Goal: Task Accomplishment & Management: Manage account settings

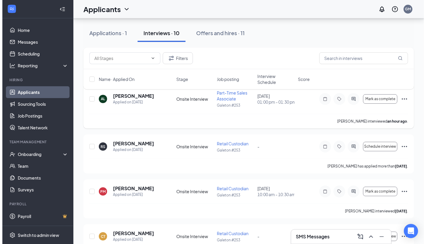
scroll to position [30, 0]
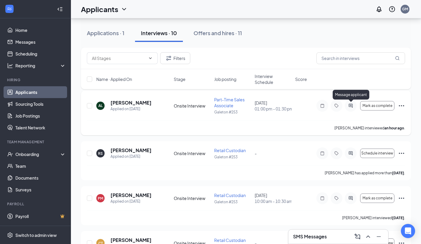
click at [350, 105] on icon "ActiveChat" at bounding box center [350, 105] width 7 height 5
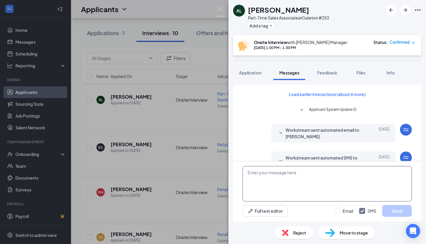
click at [298, 173] on textarea at bounding box center [326, 183] width 169 height 35
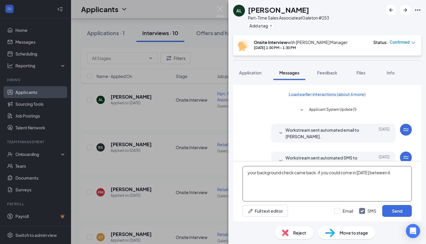
click at [377, 174] on textarea "your background check came back. if you could come in [DATE] between 6" at bounding box center [326, 183] width 169 height 35
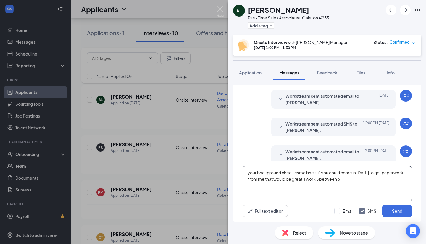
scroll to position [199, 0]
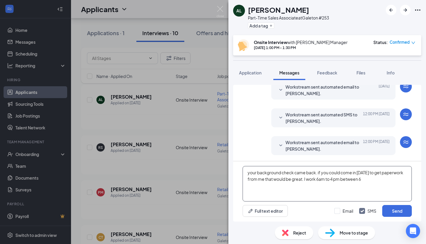
click at [393, 181] on textarea "your background check came back. if you could come in [DATE] to get paperwork f…" at bounding box center [326, 183] width 169 height 35
click at [357, 195] on textarea "your background check came back. if you could come in [DATE] to get paperwork f…" at bounding box center [326, 183] width 169 height 35
click at [249, 172] on textarea "your background check came back. if you could come in [DATE] to get paperwork f…" at bounding box center [326, 183] width 169 height 35
drag, startPoint x: 319, startPoint y: 172, endPoint x: 423, endPoint y: 153, distance: 106.3
click at [319, 171] on textarea "Your background check came back. if you could come in [DATE] to get paperwork f…" at bounding box center [326, 183] width 169 height 35
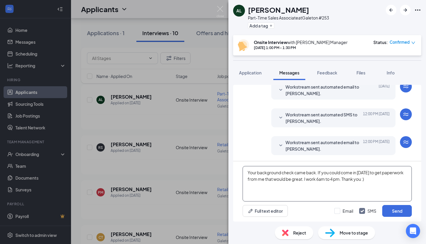
click at [392, 182] on textarea "Your background check came back. If you could come in [DATE] to get paperwork f…" at bounding box center [326, 183] width 169 height 35
type textarea "Your background check came back. If you could come in [DATE] to get paperwork f…"
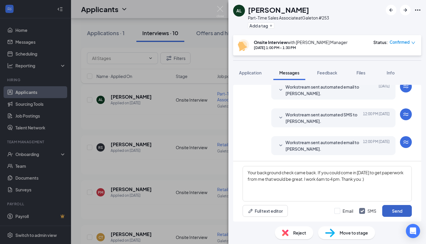
click at [399, 211] on button "Send" at bounding box center [397, 211] width 30 height 12
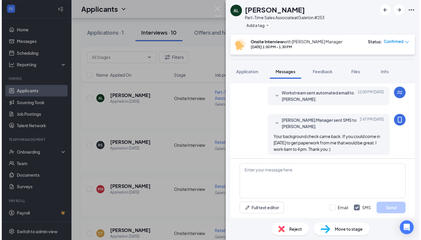
scroll to position [250, 0]
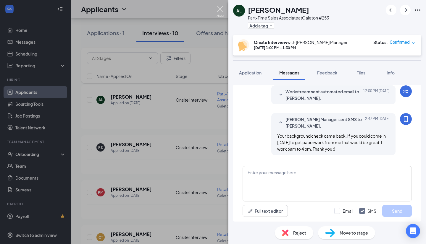
click at [219, 8] on img at bounding box center [219, 12] width 7 height 12
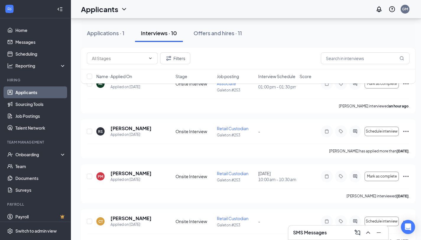
scroll to position [59, 0]
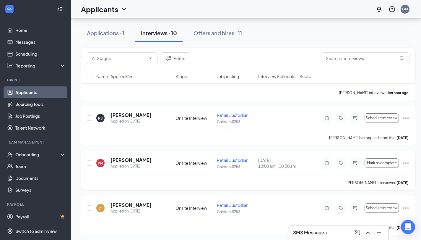
click at [406, 165] on icon "Ellipses" at bounding box center [405, 162] width 7 height 7
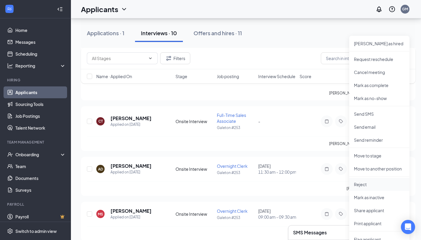
scroll to position [207, 0]
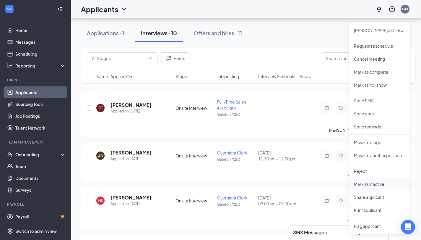
click at [379, 186] on p "Mark as inactive" at bounding box center [379, 184] width 51 height 6
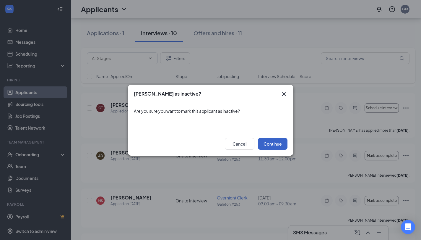
click at [282, 149] on button "Continue" at bounding box center [273, 144] width 30 height 12
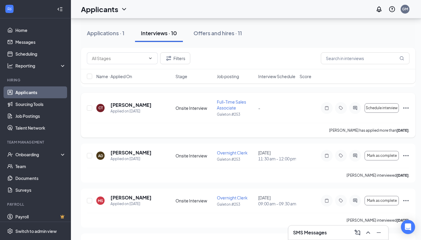
click at [405, 111] on icon "Ellipses" at bounding box center [405, 107] width 7 height 7
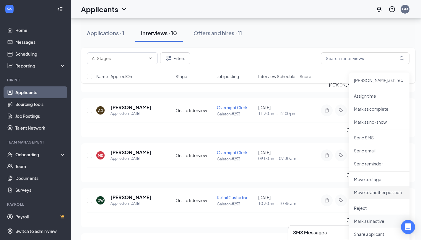
scroll to position [266, 0]
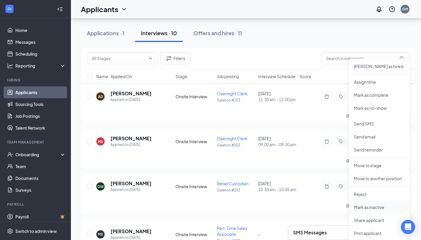
click at [381, 207] on p "Mark as inactive" at bounding box center [379, 207] width 51 height 6
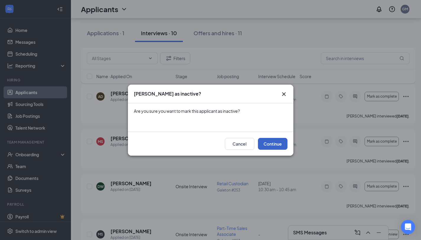
click at [276, 144] on button "Continue" at bounding box center [273, 144] width 30 height 12
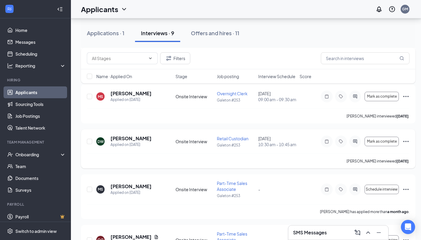
scroll to position [261, 0]
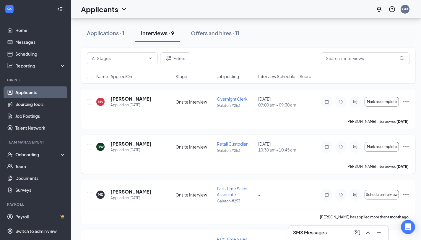
click at [404, 150] on icon "Ellipses" at bounding box center [405, 146] width 7 height 7
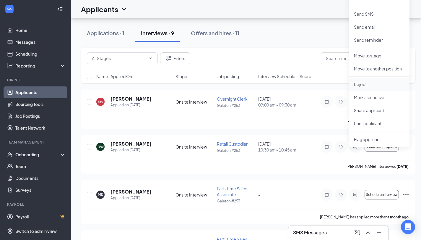
click at [364, 85] on p "Reject" at bounding box center [379, 84] width 51 height 6
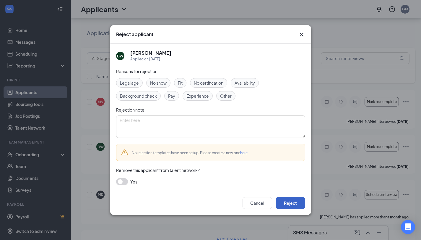
click at [293, 204] on button "Reject" at bounding box center [291, 203] width 30 height 12
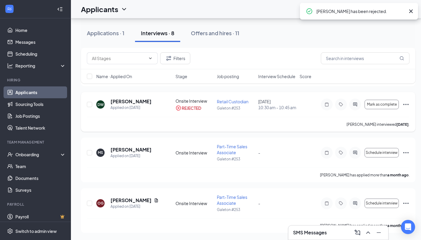
scroll to position [258, 0]
click at [404, 105] on icon "Ellipses" at bounding box center [405, 104] width 7 height 7
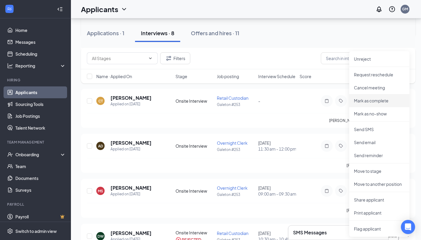
scroll to position [110, 0]
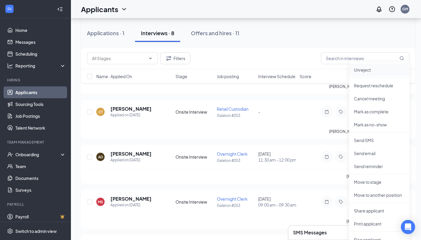
click at [371, 69] on p "Unreject" at bounding box center [379, 70] width 51 height 6
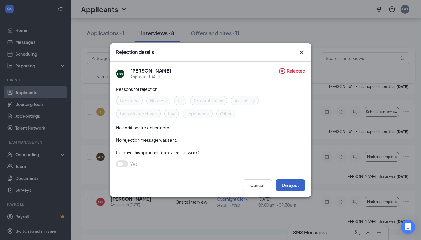
click at [302, 186] on button "Unreject" at bounding box center [291, 185] width 30 height 12
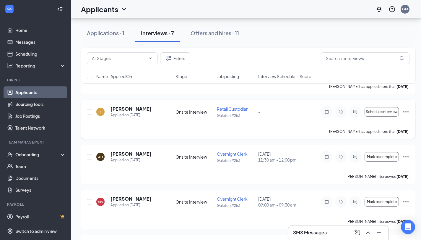
click at [407, 109] on icon "Ellipses" at bounding box center [405, 111] width 7 height 7
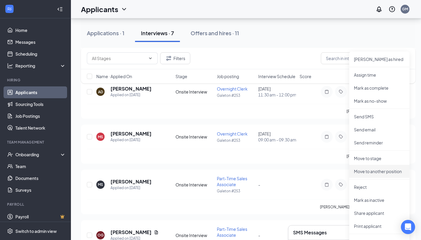
scroll to position [199, 0]
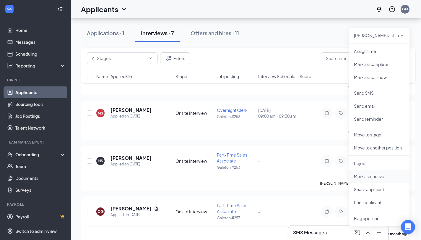
click at [379, 178] on p "Mark as inactive" at bounding box center [379, 176] width 51 height 6
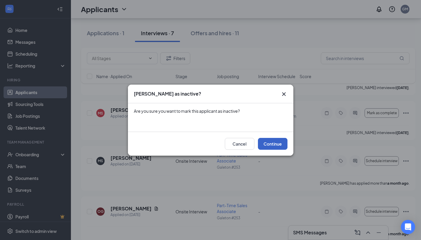
click at [269, 141] on button "Continue" at bounding box center [273, 144] width 30 height 12
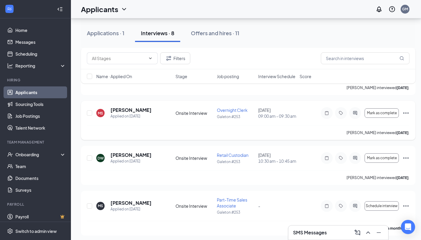
click at [406, 113] on icon "Ellipses" at bounding box center [405, 112] width 5 height 1
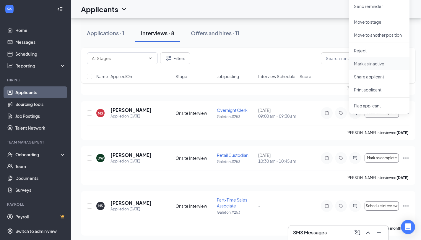
click at [376, 61] on p "Mark as inactive" at bounding box center [379, 64] width 51 height 6
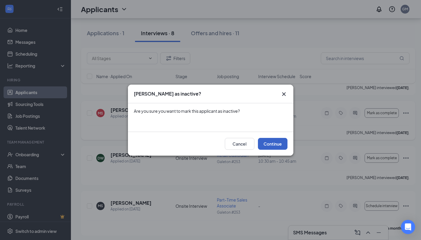
click at [271, 143] on button "Continue" at bounding box center [273, 144] width 30 height 12
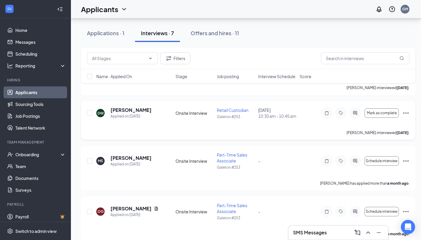
click at [404, 116] on icon "Ellipses" at bounding box center [405, 112] width 7 height 7
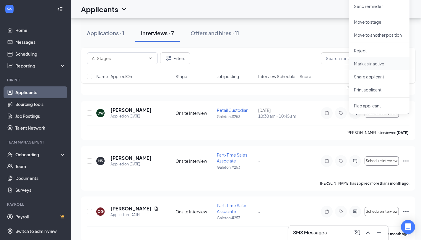
click at [369, 63] on p "Mark as inactive" at bounding box center [379, 64] width 51 height 6
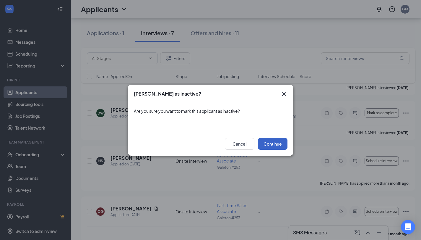
click at [276, 143] on button "Continue" at bounding box center [273, 144] width 30 height 12
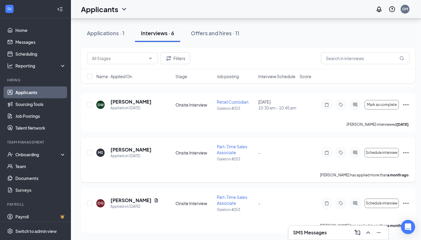
scroll to position [168, 0]
click at [405, 151] on icon "Ellipses" at bounding box center [405, 152] width 7 height 7
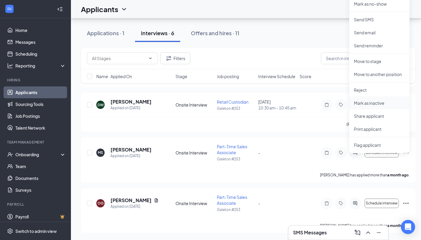
click at [370, 100] on p "Mark as inactive" at bounding box center [379, 103] width 51 height 6
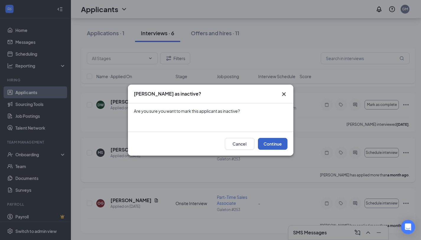
click at [270, 142] on button "Continue" at bounding box center [273, 144] width 30 height 12
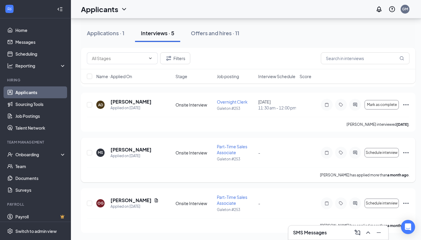
scroll to position [123, 0]
click at [409, 151] on icon "Ellipses" at bounding box center [405, 152] width 7 height 7
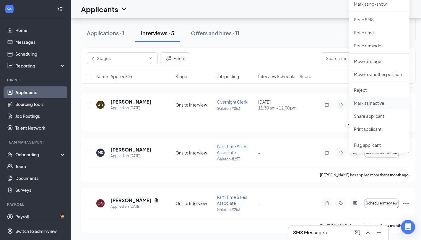
click at [371, 100] on p "Mark as inactive" at bounding box center [379, 103] width 51 height 6
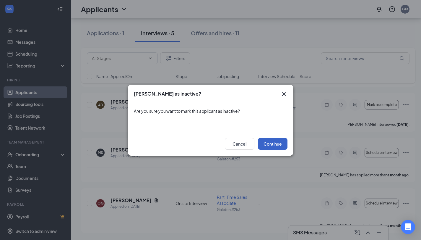
click at [274, 142] on button "Continue" at bounding box center [273, 144] width 30 height 12
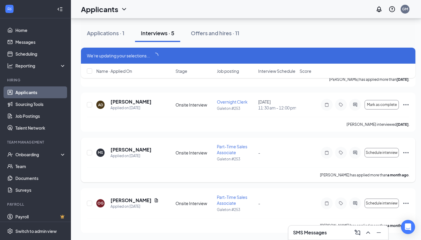
scroll to position [117, 0]
click at [407, 101] on icon "Ellipses" at bounding box center [405, 104] width 7 height 7
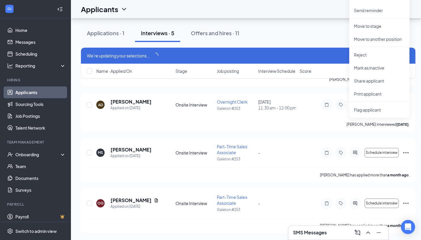
click at [312, 25] on div "Applications · 1 Interviews · 5 Offers and hires · 11" at bounding box center [248, 33] width 335 height 18
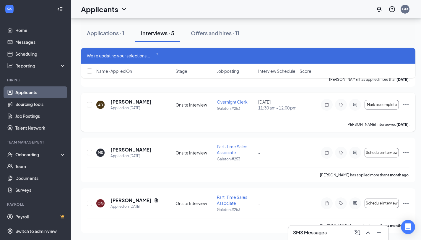
click at [405, 101] on icon "Ellipses" at bounding box center [405, 104] width 7 height 7
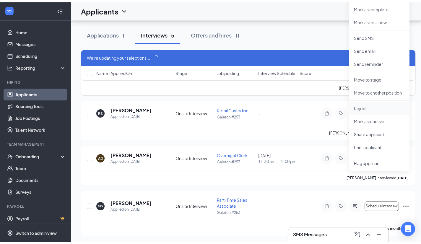
scroll to position [0, 0]
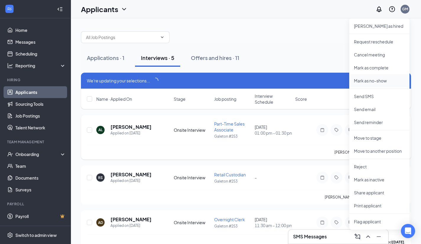
click at [378, 80] on p "Mark as no-show" at bounding box center [379, 81] width 51 height 6
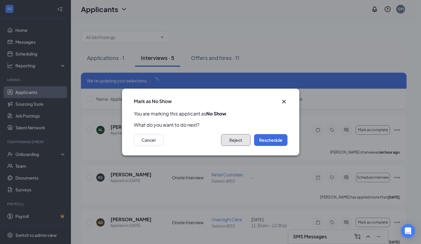
click at [232, 142] on button "Reject" at bounding box center [236, 140] width 30 height 12
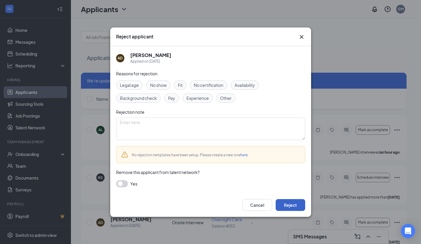
click at [283, 204] on button "Reject" at bounding box center [291, 205] width 30 height 12
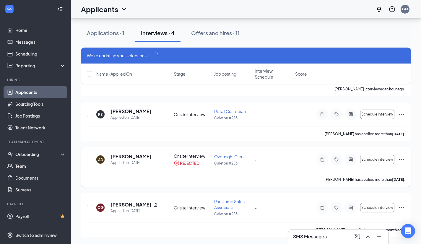
scroll to position [64, 0]
click at [402, 206] on icon "Ellipses" at bounding box center [401, 207] width 7 height 7
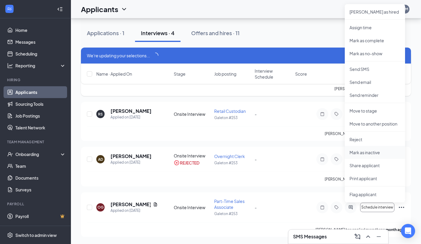
click at [364, 153] on p "Mark as inactive" at bounding box center [375, 153] width 51 height 6
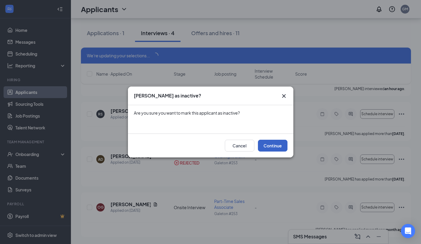
click at [266, 142] on button "Continue" at bounding box center [273, 146] width 30 height 12
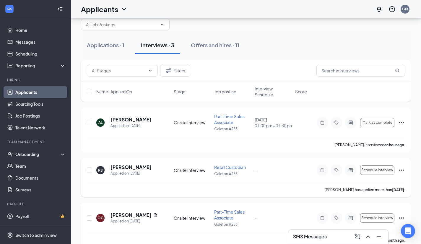
scroll to position [23, 0]
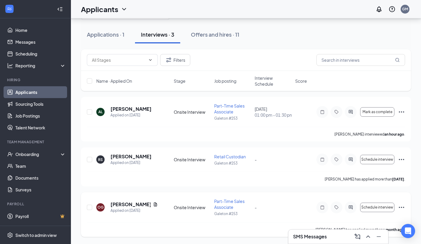
click at [404, 206] on icon "Ellipses" at bounding box center [401, 207] width 7 height 7
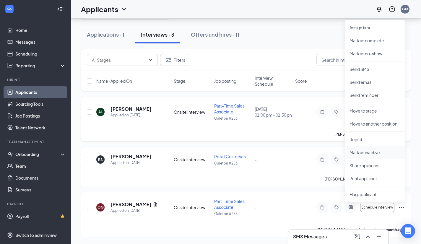
click at [378, 152] on p "Mark as inactive" at bounding box center [375, 153] width 51 height 6
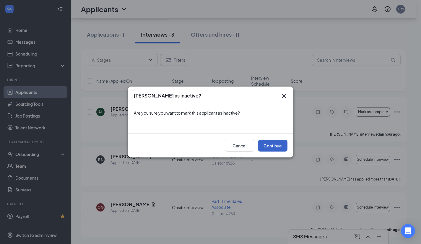
click at [277, 143] on button "Continue" at bounding box center [273, 146] width 30 height 12
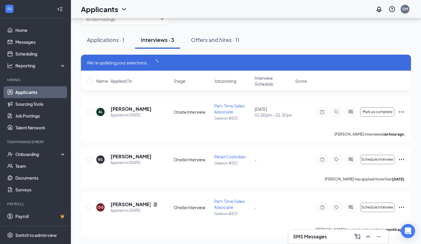
scroll to position [18, 0]
click at [381, 113] on span "Mark as complete" at bounding box center [378, 112] width 30 height 4
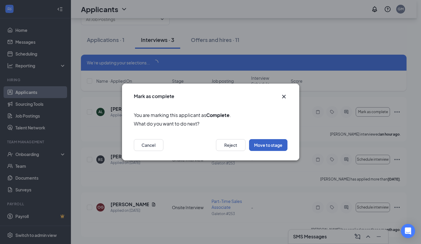
click at [261, 147] on button "Move to stage" at bounding box center [268, 145] width 38 height 12
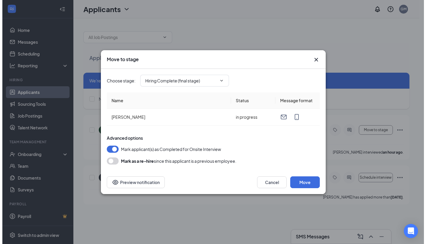
scroll to position [0, 0]
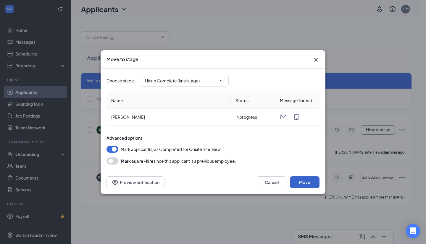
click at [302, 181] on button "Move" at bounding box center [305, 182] width 30 height 12
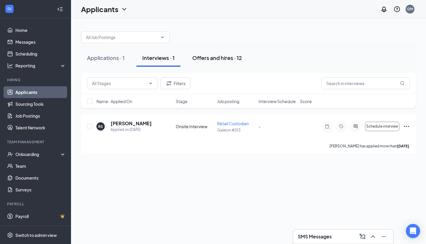
click at [199, 55] on div "Offers and hires · 12" at bounding box center [217, 57] width 50 height 7
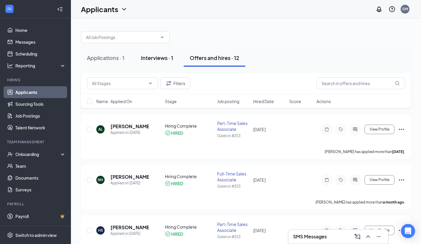
click at [156, 60] on div "Interviews · 1" at bounding box center [157, 57] width 32 height 7
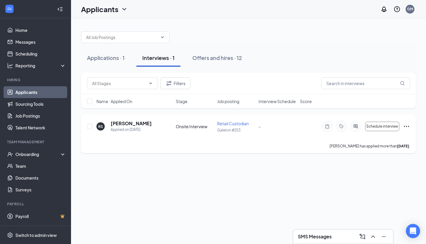
click at [407, 125] on icon "Ellipses" at bounding box center [405, 126] width 7 height 7
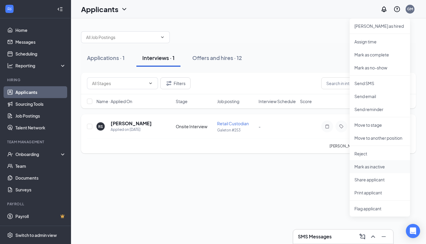
click at [376, 165] on p "Mark as inactive" at bounding box center [379, 167] width 51 height 6
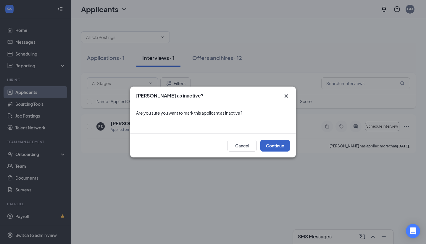
click at [275, 145] on button "Continue" at bounding box center [275, 146] width 30 height 12
